Goal: Task Accomplishment & Management: Use online tool/utility

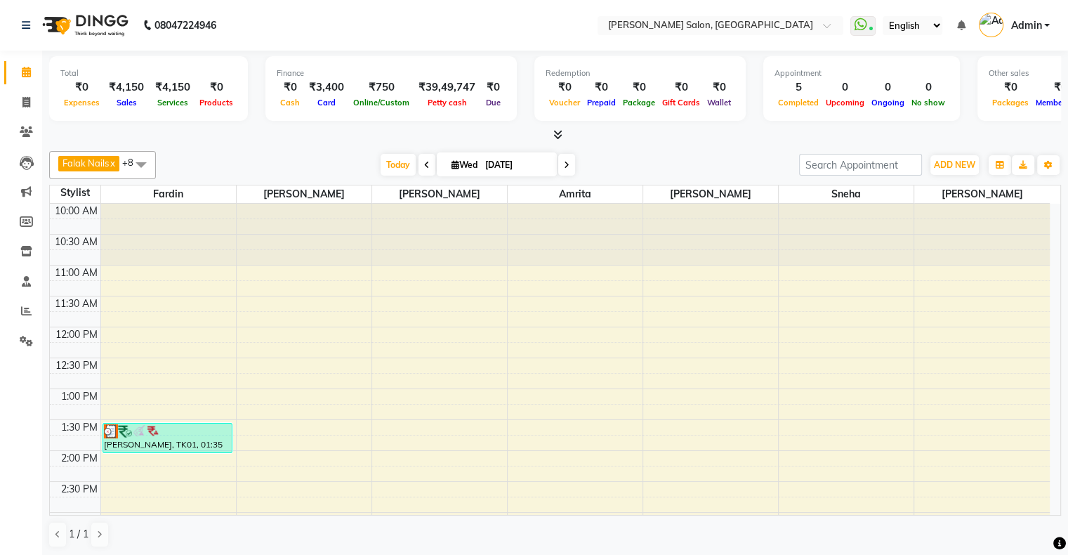
scroll to position [484, 0]
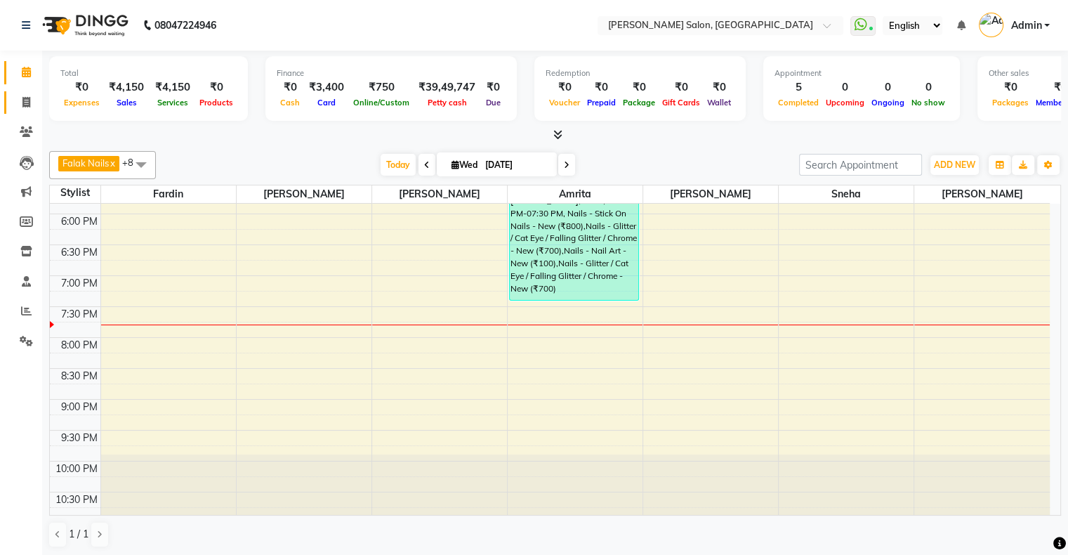
click at [28, 112] on link "Invoice" at bounding box center [21, 102] width 34 height 23
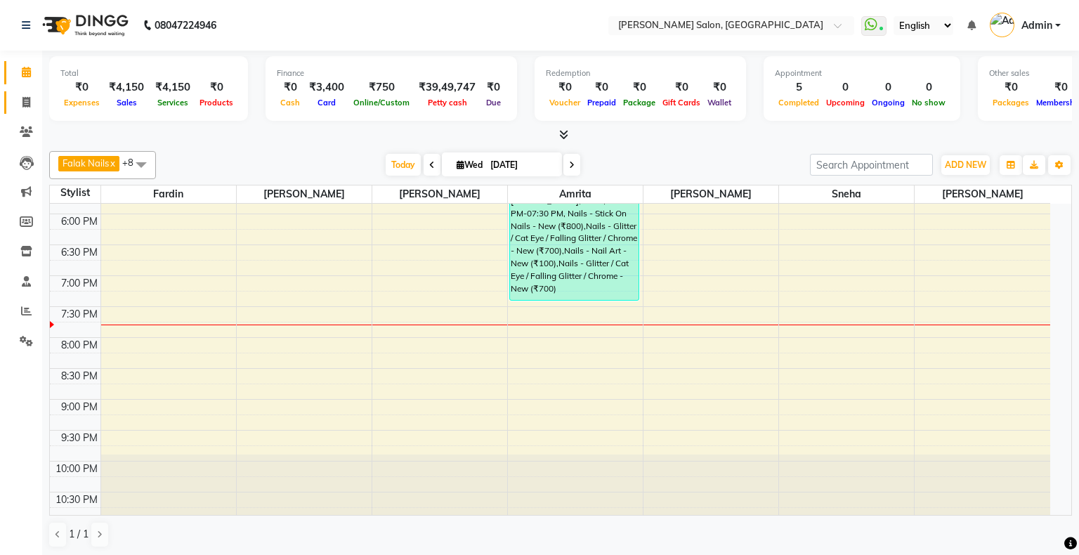
select select "service"
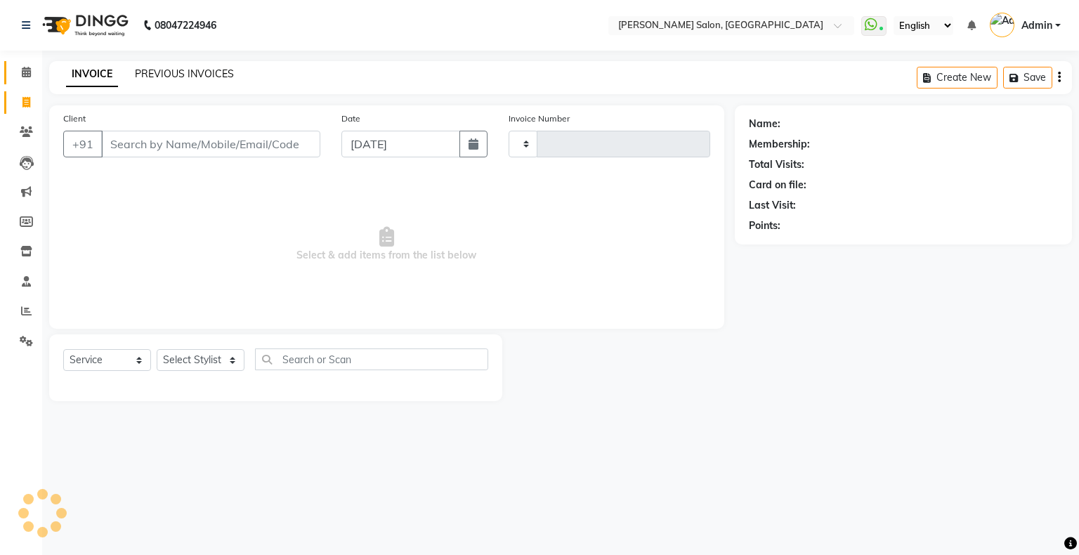
type input "1549"
click at [180, 78] on link "PREVIOUS INVOICES" at bounding box center [184, 73] width 99 height 13
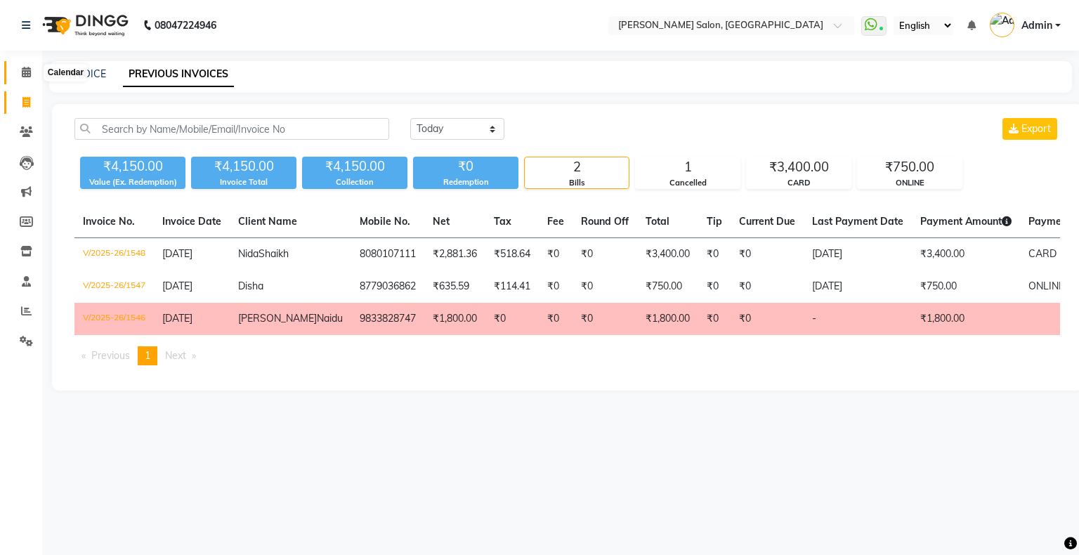
drag, startPoint x: 22, startPoint y: 67, endPoint x: 30, endPoint y: 67, distance: 8.4
click at [22, 67] on icon at bounding box center [26, 72] width 9 height 11
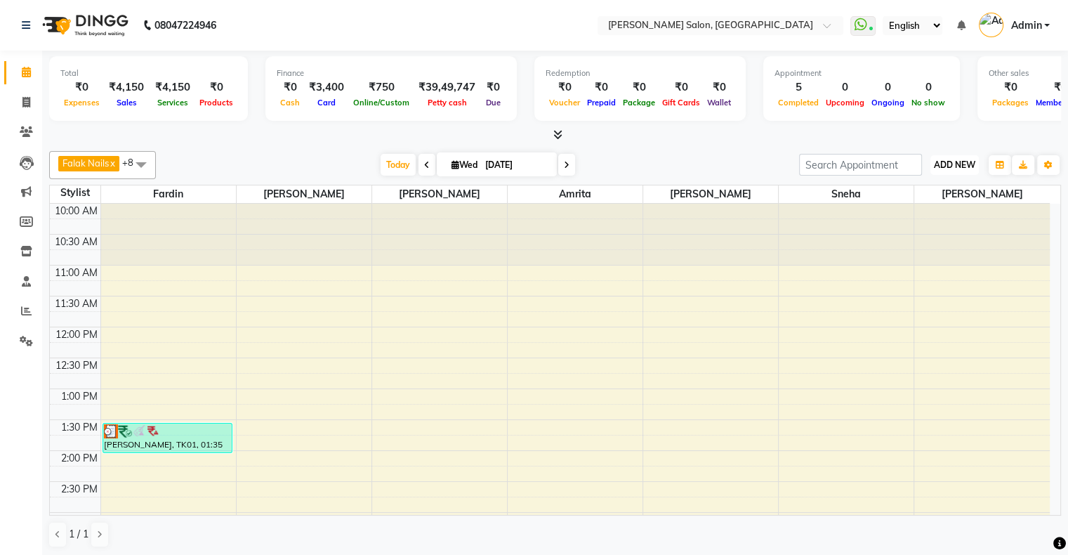
click at [958, 161] on span "ADD NEW" at bounding box center [954, 164] width 41 height 11
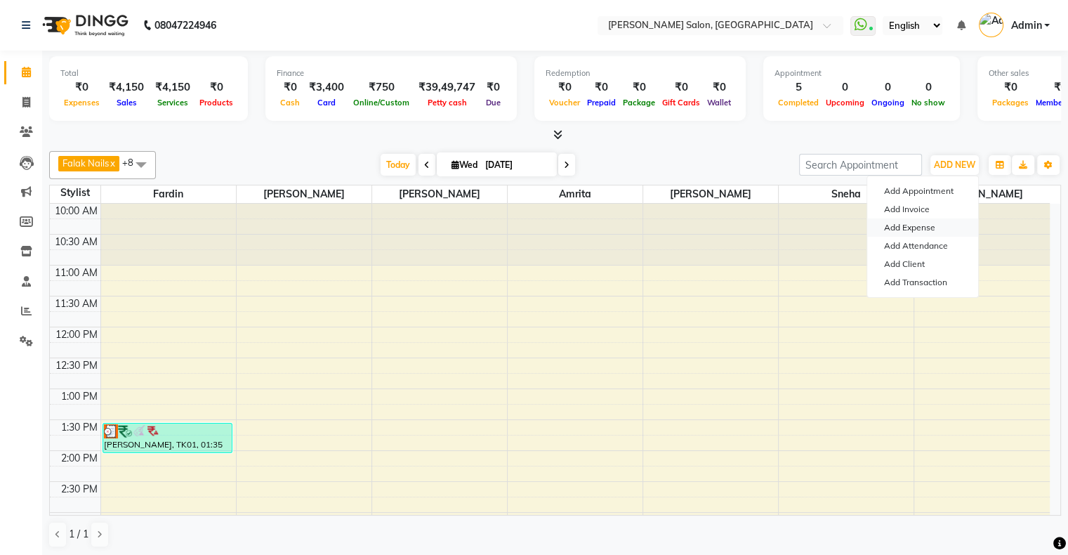
click at [909, 230] on link "Add Expense" at bounding box center [922, 227] width 111 height 18
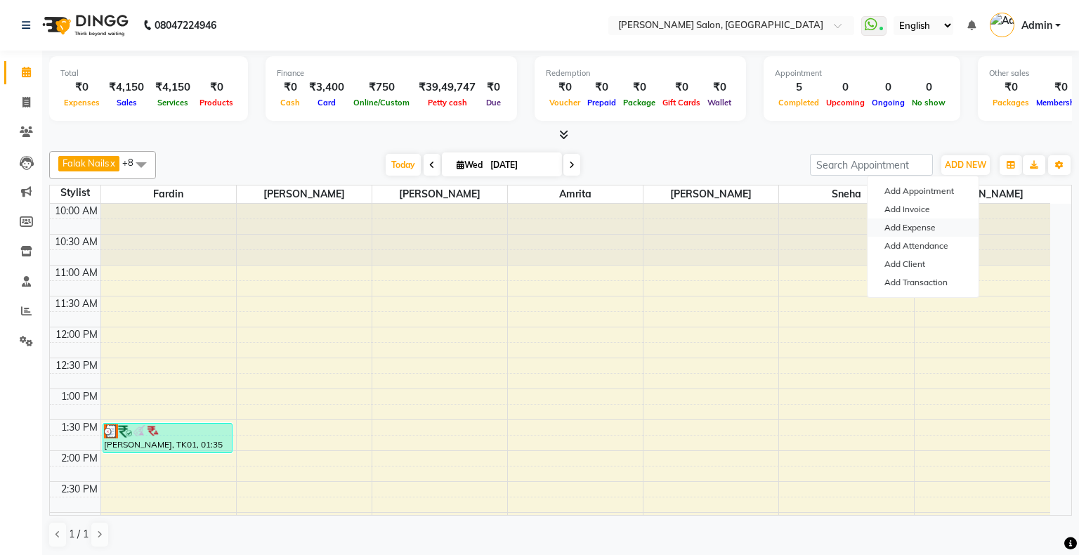
select select "1"
select select "2890"
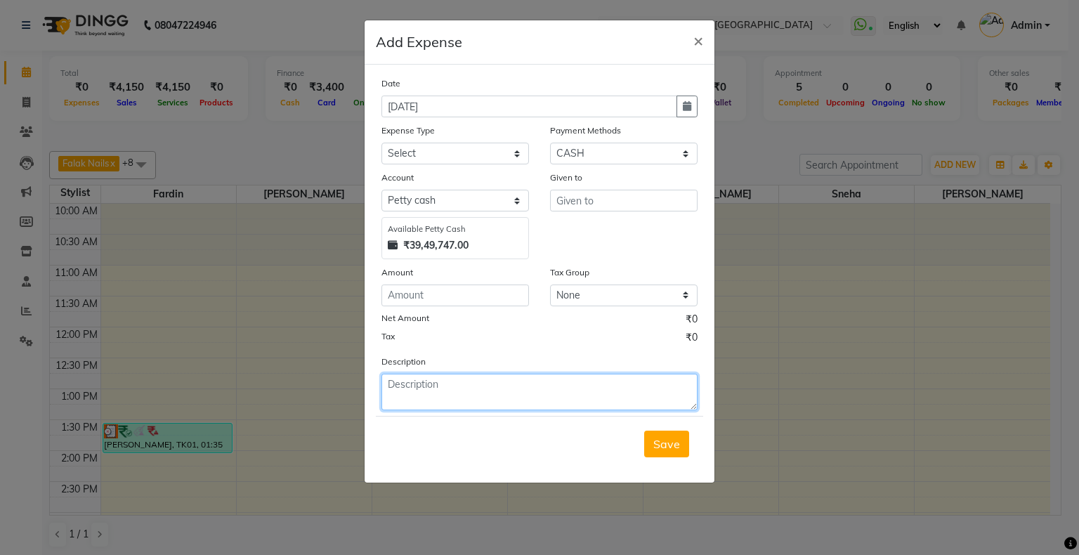
click at [580, 381] on textarea at bounding box center [539, 392] width 316 height 37
paste textarea "Return to client"
type textarea "Return to client"
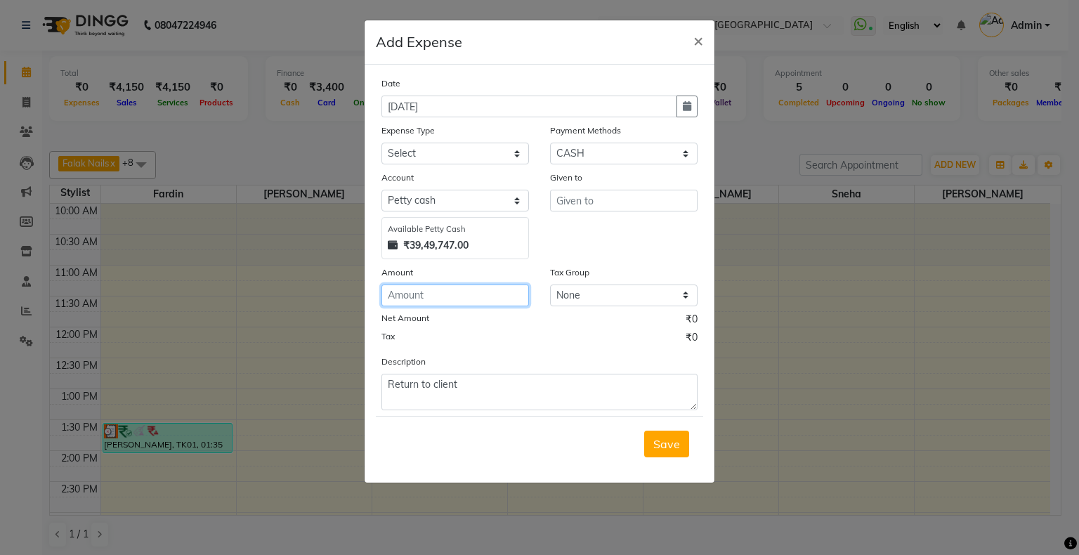
click at [492, 306] on input "number" at bounding box center [454, 295] width 147 height 22
type input "3000"
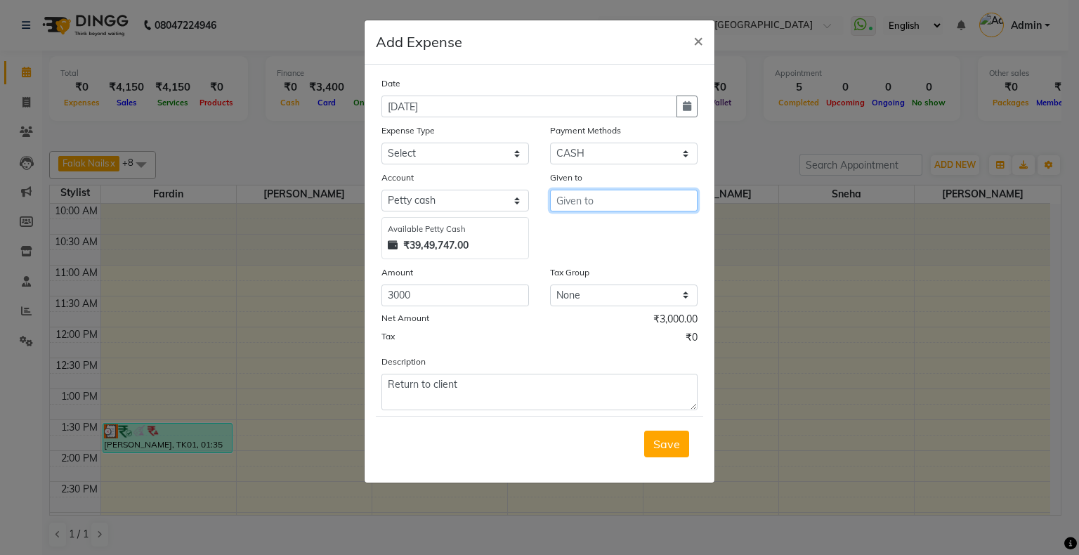
click at [588, 199] on input "text" at bounding box center [623, 201] width 147 height 22
click at [586, 227] on ngb-highlight "Nid a FD" at bounding box center [588, 231] width 43 height 14
type input "[PERSON_NAME]"
click at [461, 154] on select "Select Advance Salary Bank charges Cash transfer to bank Cash transfer to hub C…" at bounding box center [454, 154] width 147 height 22
select select "4559"
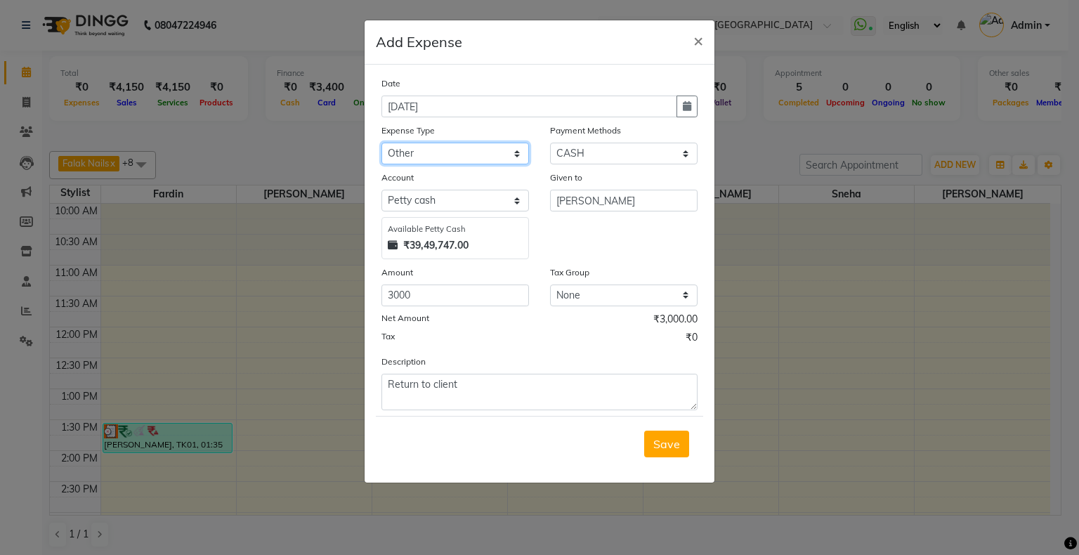
click at [381, 144] on select "Select Advance Salary Bank charges Cash transfer to bank Cash transfer to hub C…" at bounding box center [454, 154] width 147 height 22
click at [679, 449] on span "Save" at bounding box center [666, 444] width 27 height 14
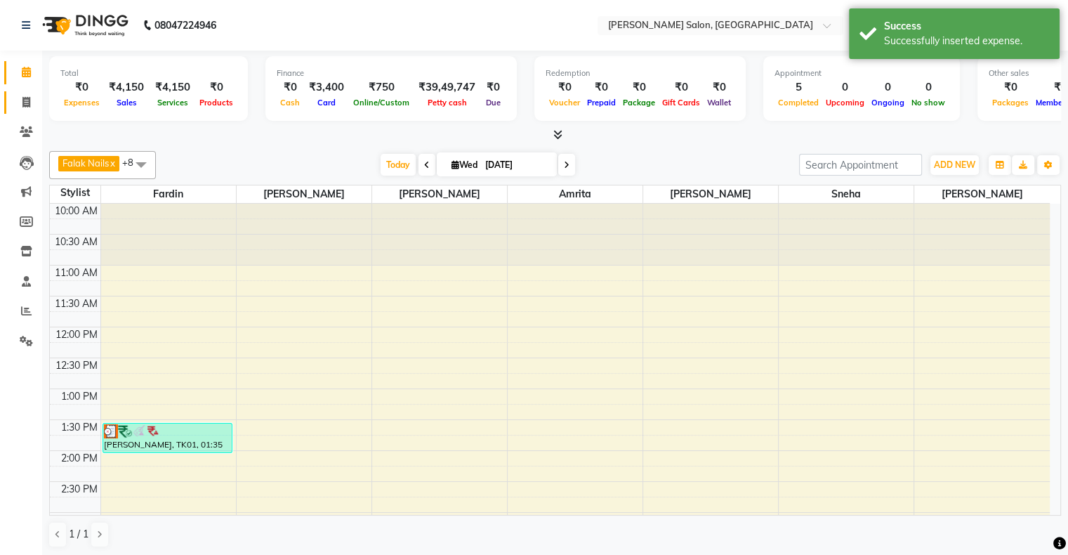
click at [28, 111] on link "Invoice" at bounding box center [21, 102] width 34 height 23
select select "4073"
select select "service"
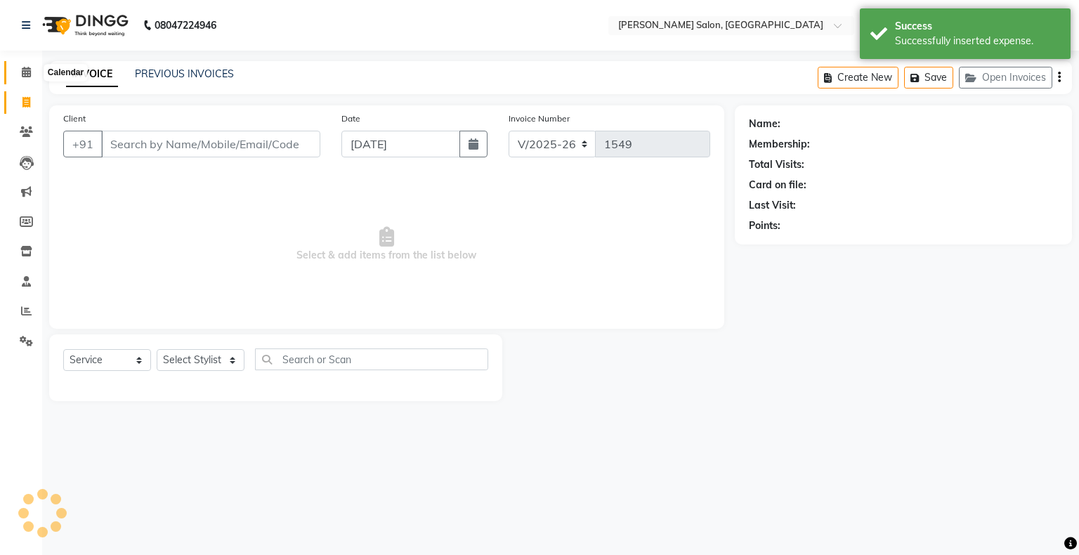
click at [27, 75] on icon at bounding box center [26, 72] width 9 height 11
